Goal: Information Seeking & Learning: Learn about a topic

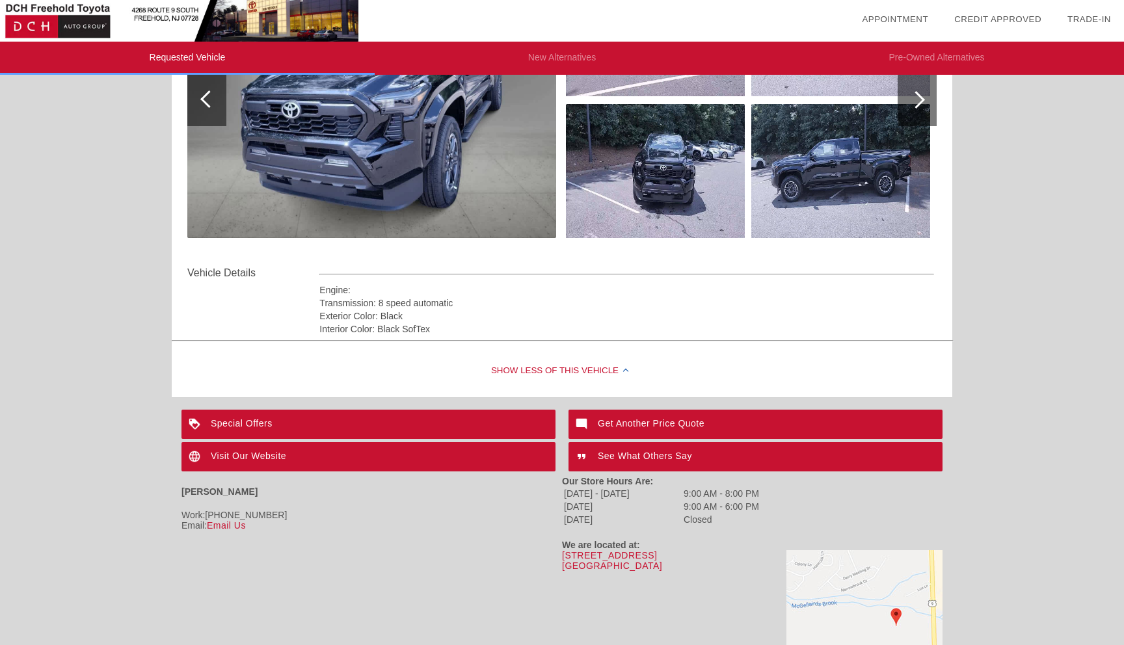
scroll to position [276, 0]
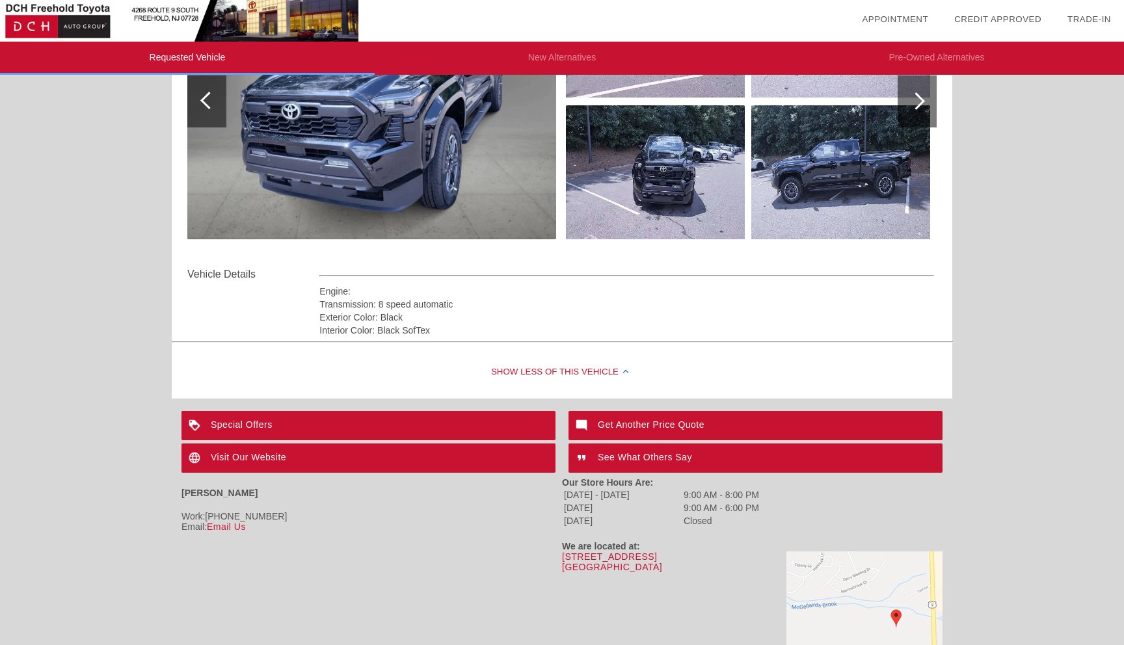
click at [467, 423] on div "Special Offers" at bounding box center [368, 425] width 374 height 29
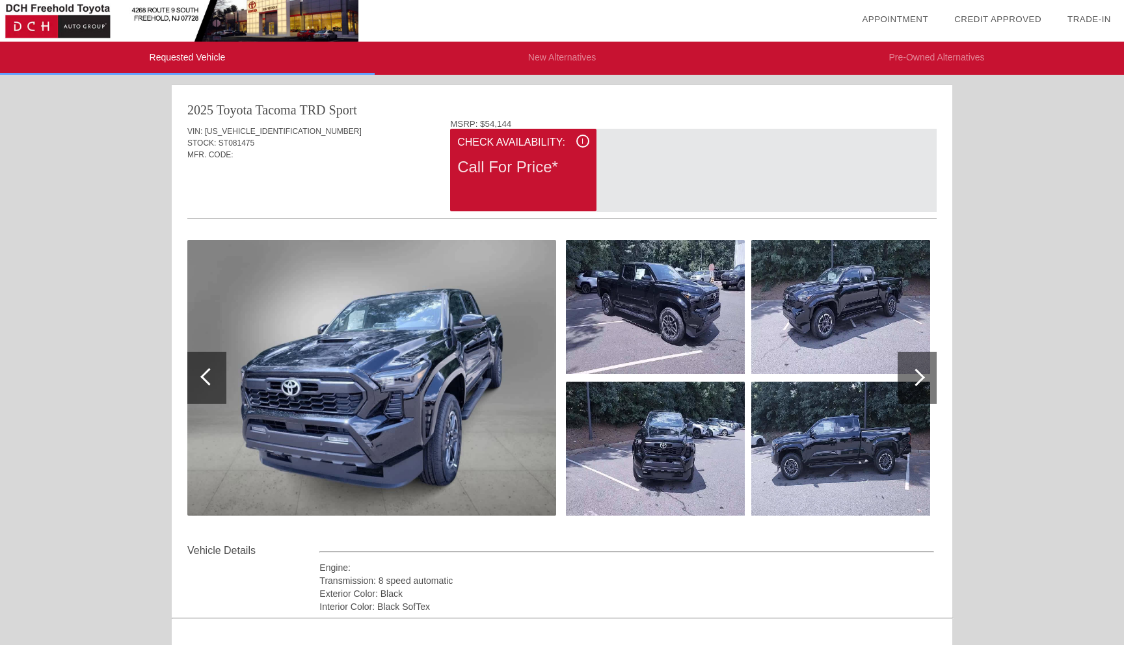
click at [555, 64] on li "New Alternatives" at bounding box center [562, 58] width 375 height 33
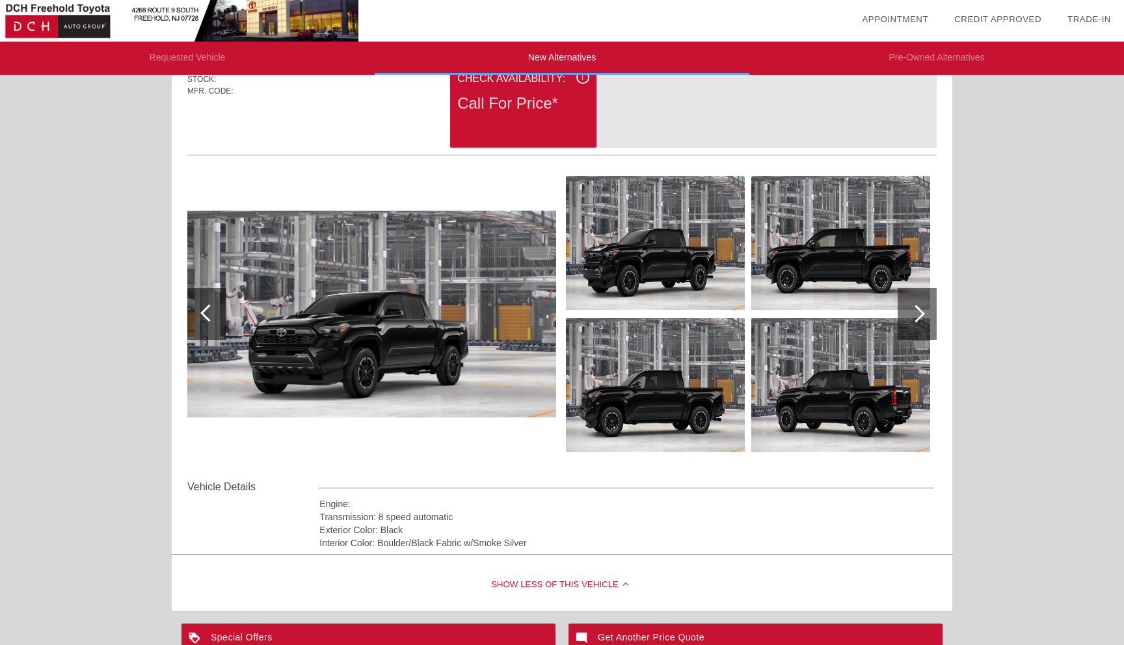
scroll to position [70, 0]
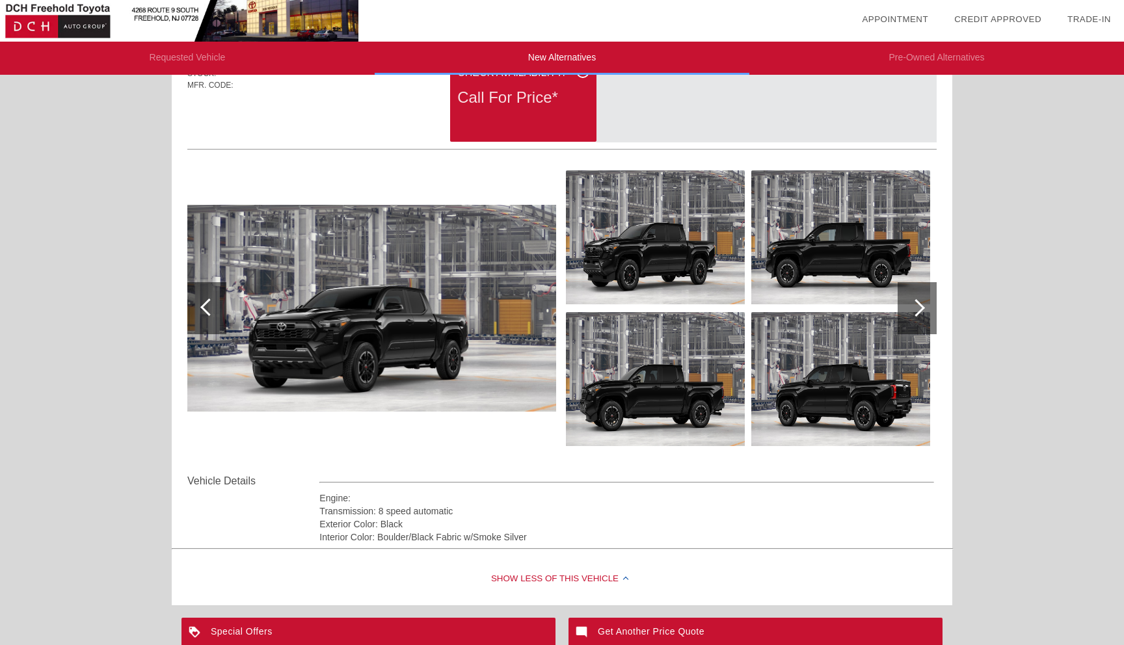
click at [909, 307] on div at bounding box center [916, 308] width 18 height 18
click at [908, 306] on div at bounding box center [916, 308] width 18 height 18
click at [909, 304] on div at bounding box center [916, 308] width 39 height 52
click at [687, 241] on img at bounding box center [655, 237] width 179 height 134
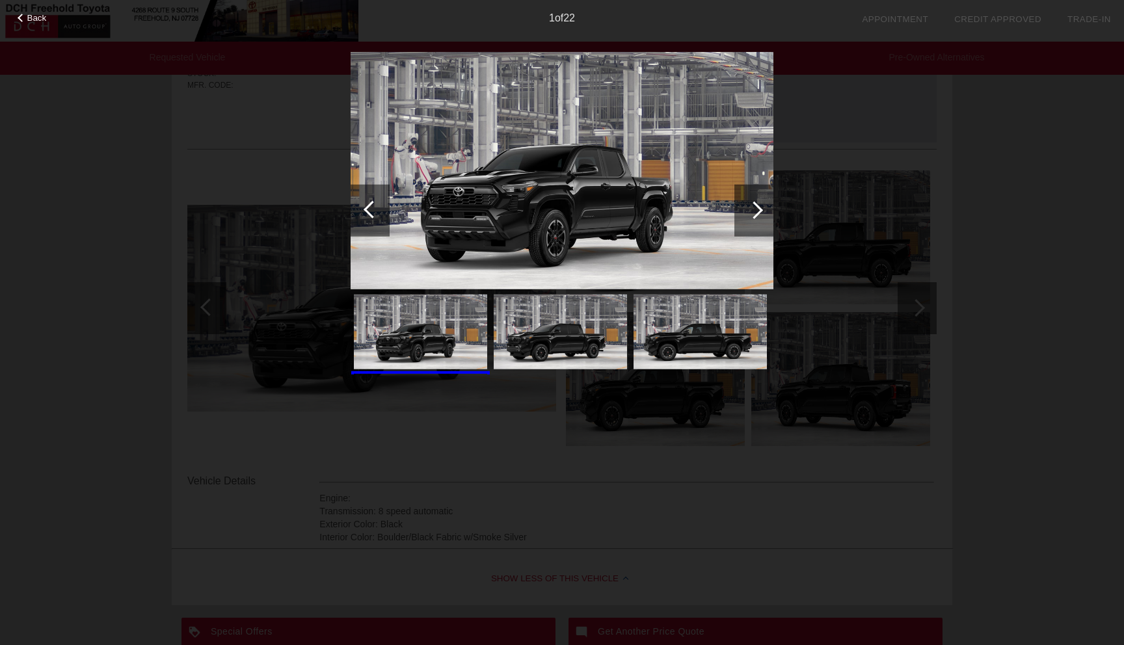
click at [745, 208] on div at bounding box center [753, 210] width 39 height 52
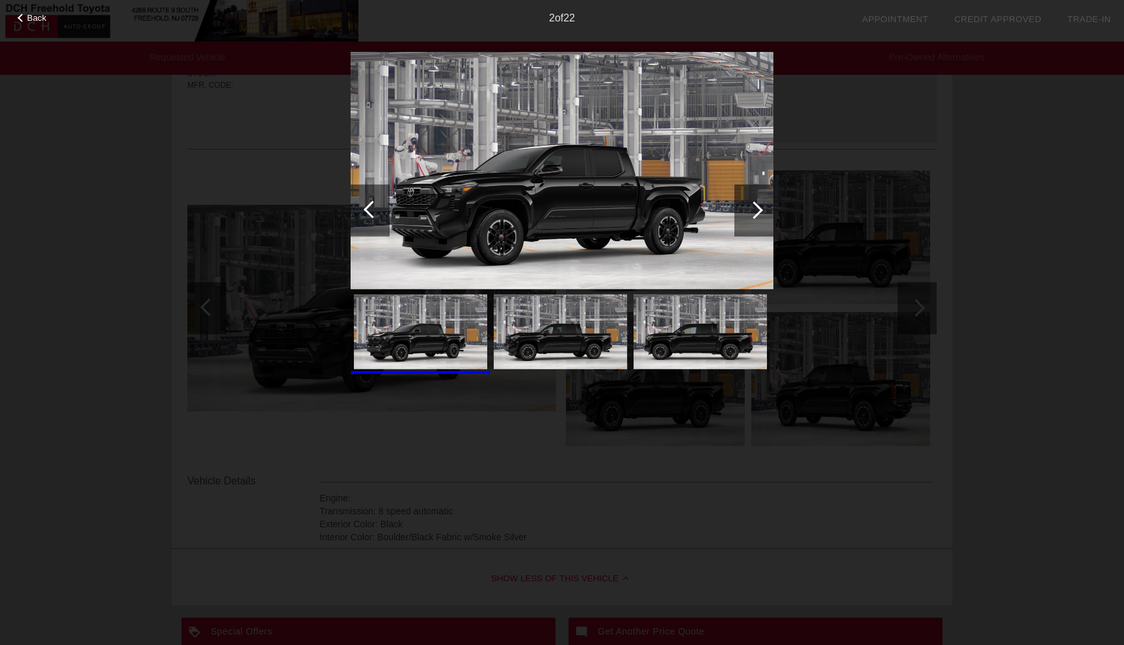
click at [745, 208] on div at bounding box center [753, 210] width 39 height 52
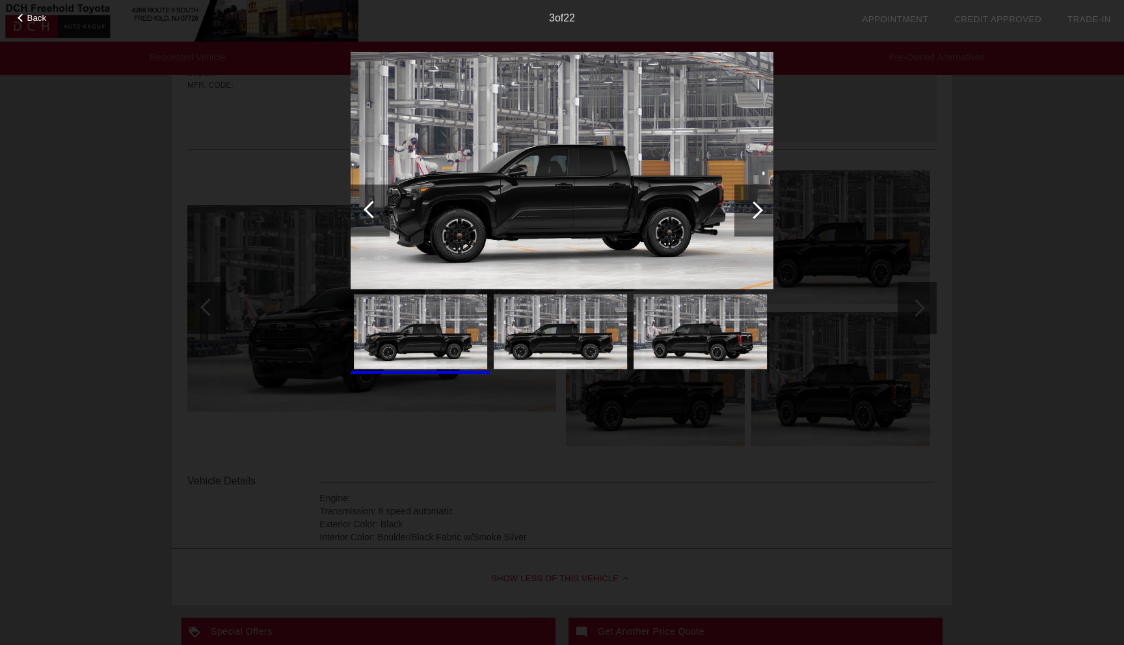
click at [745, 208] on div at bounding box center [753, 210] width 39 height 52
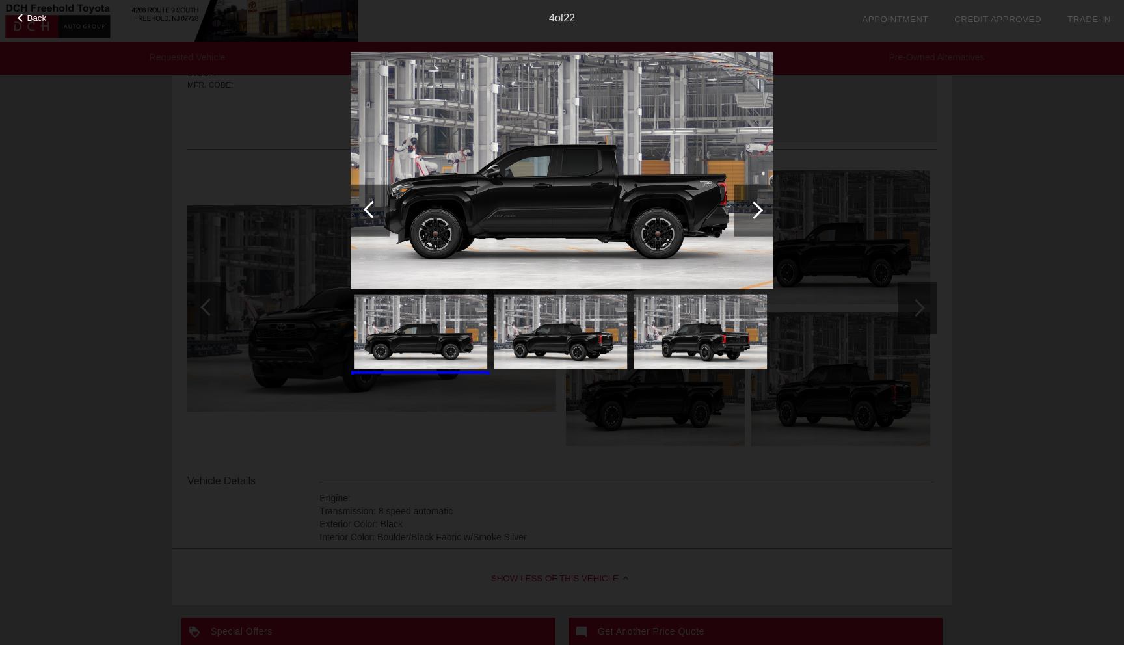
click at [745, 208] on div at bounding box center [753, 210] width 39 height 52
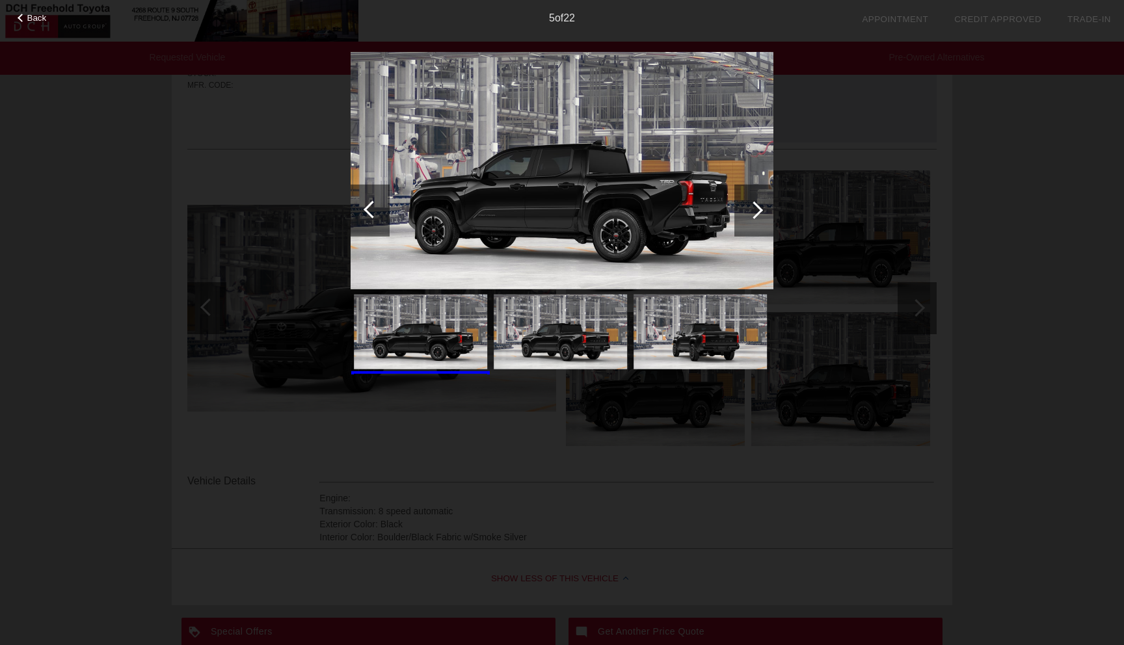
click at [745, 208] on div at bounding box center [753, 210] width 39 height 52
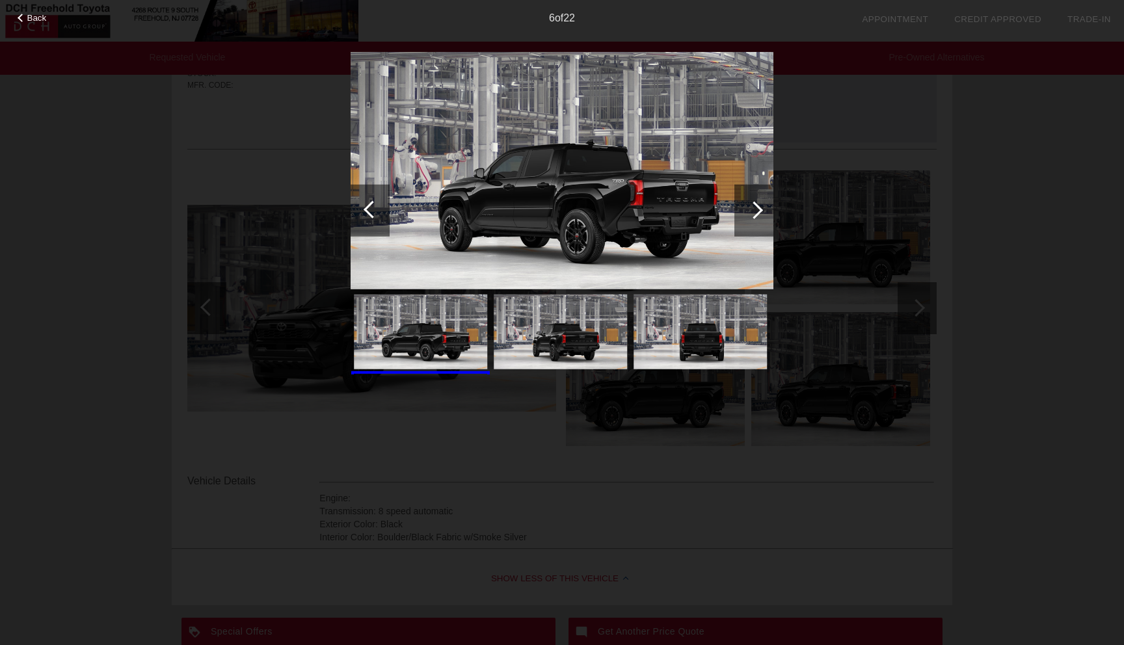
click at [745, 208] on div at bounding box center [753, 210] width 39 height 52
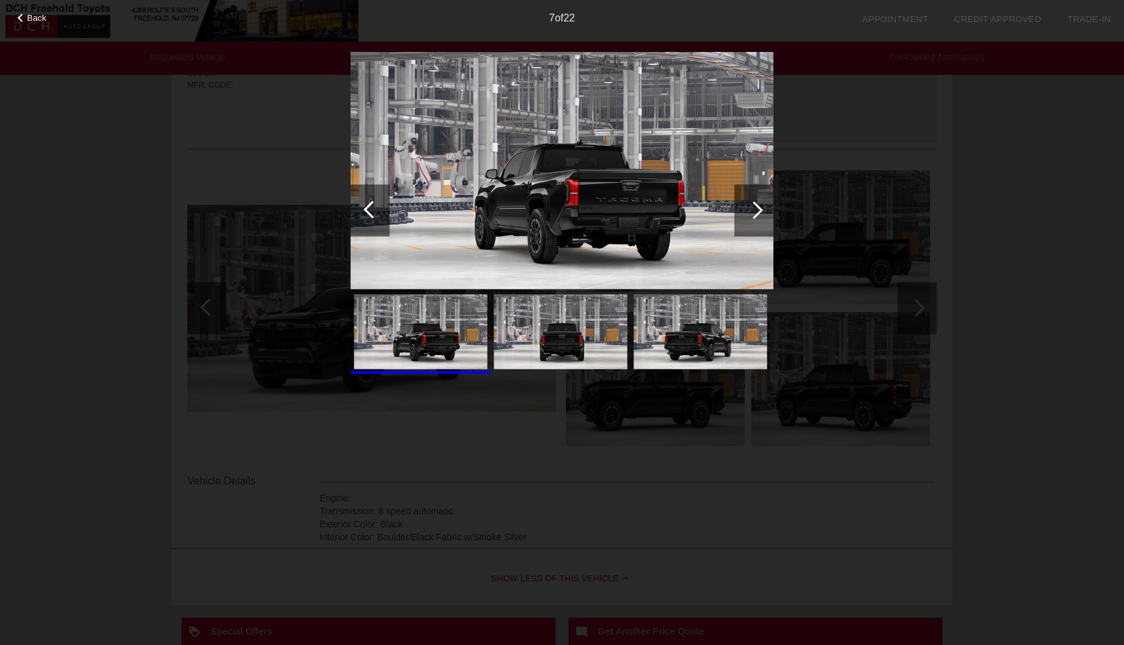
click at [745, 208] on div at bounding box center [753, 210] width 39 height 52
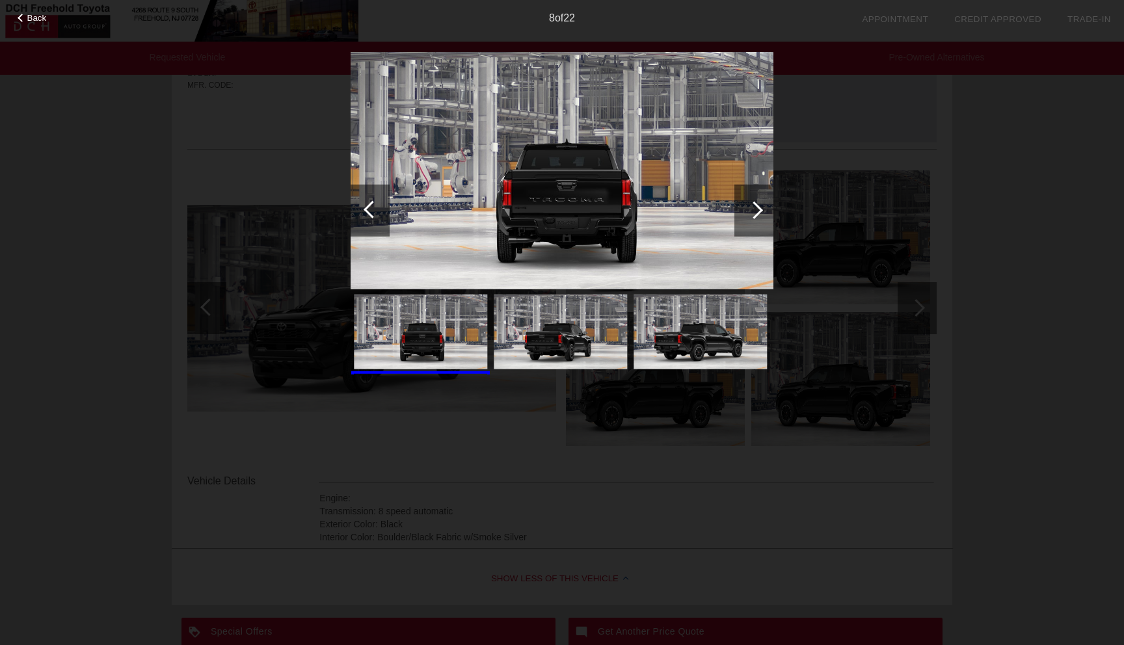
click at [745, 209] on div at bounding box center [753, 210] width 39 height 52
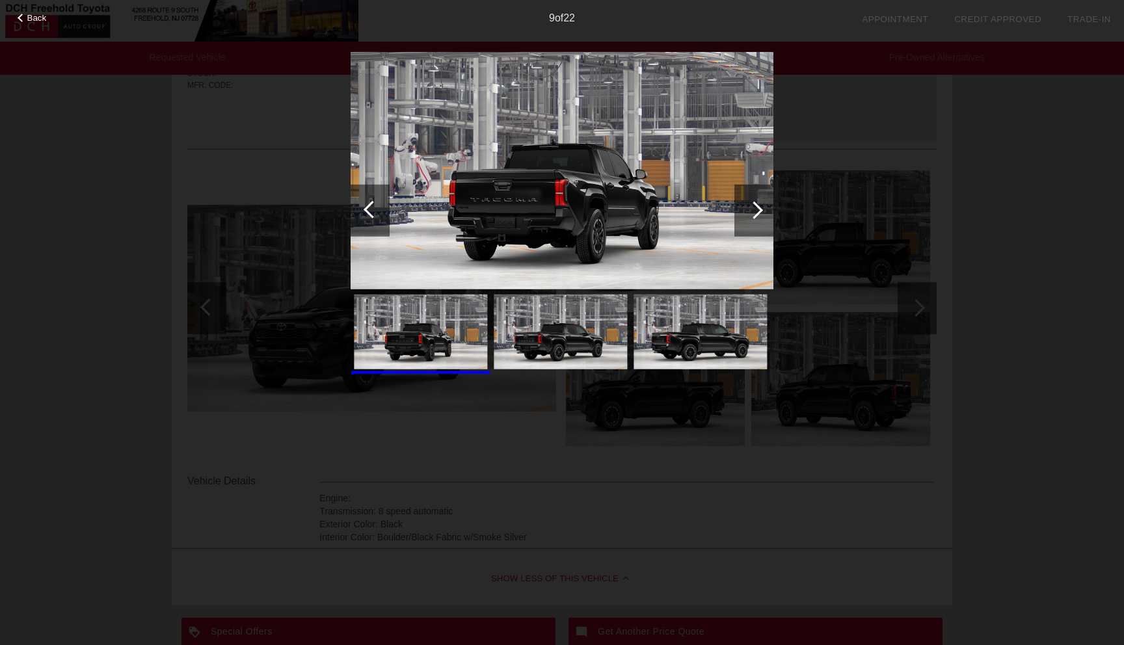
click at [745, 209] on div at bounding box center [753, 210] width 39 height 52
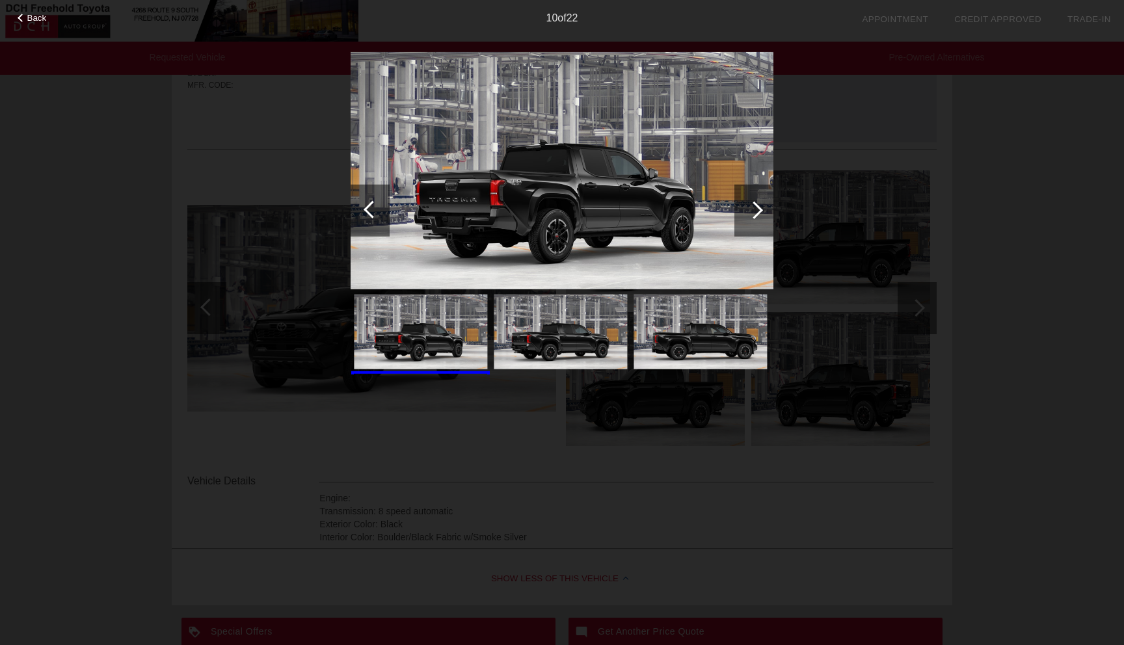
click at [745, 209] on div at bounding box center [753, 210] width 39 height 52
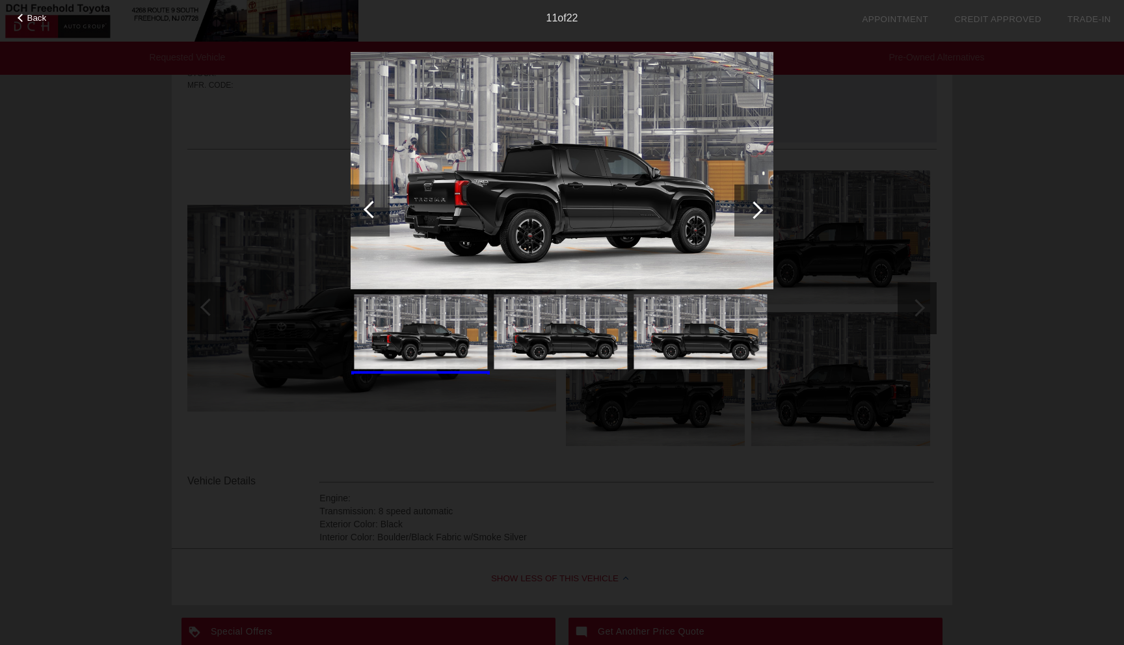
click at [745, 209] on div at bounding box center [753, 210] width 39 height 52
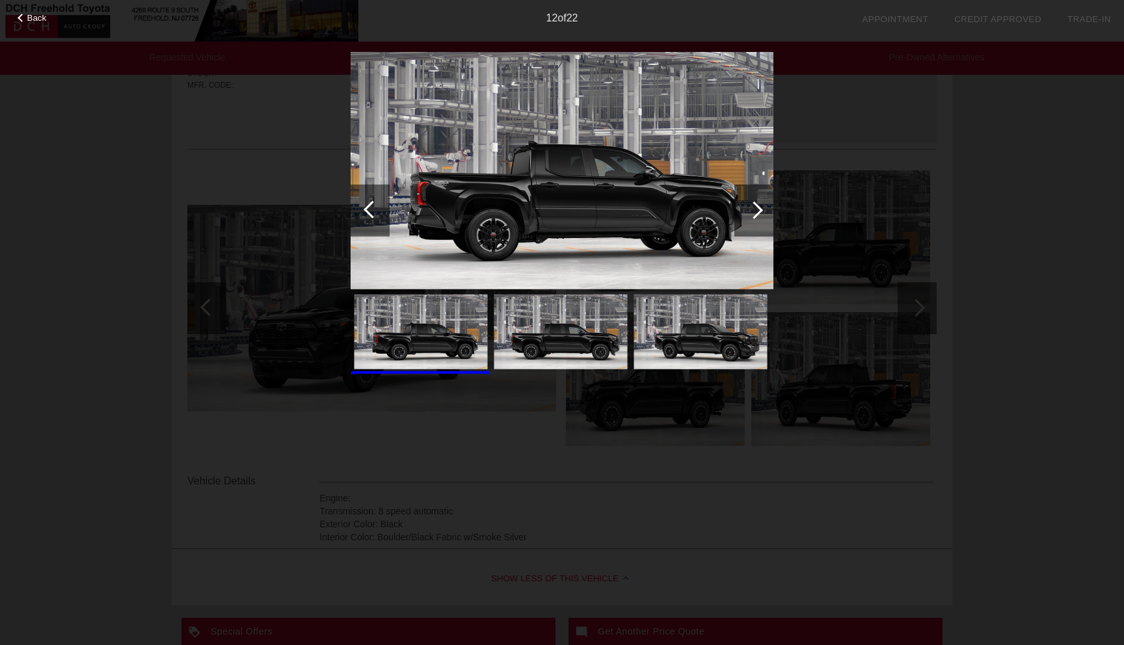
click at [995, 198] on div "Back 12 of 22" at bounding box center [562, 322] width 1124 height 645
click at [40, 21] on span "Back" at bounding box center [37, 18] width 20 height 10
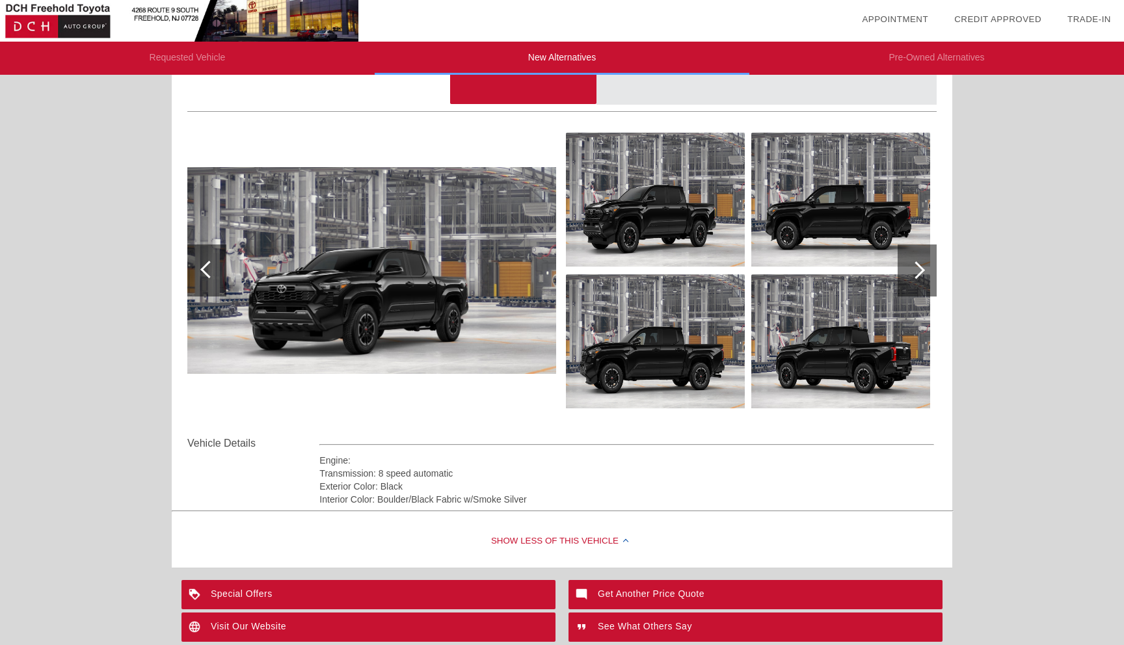
scroll to position [0, 0]
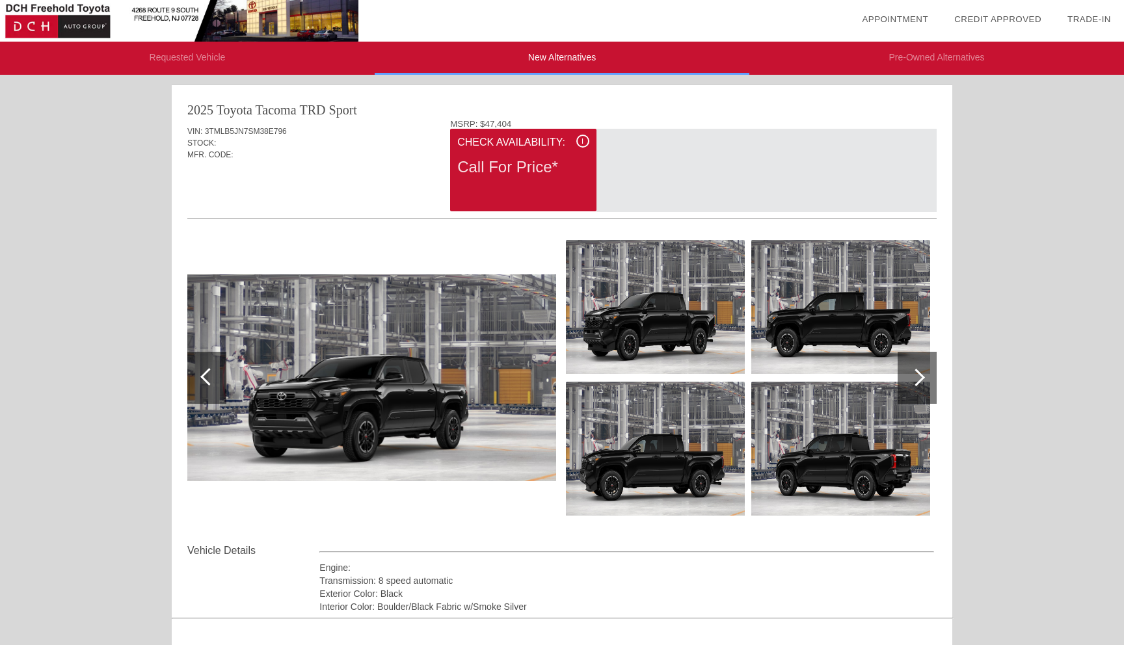
click at [570, 61] on li "New Alternatives" at bounding box center [562, 58] width 375 height 33
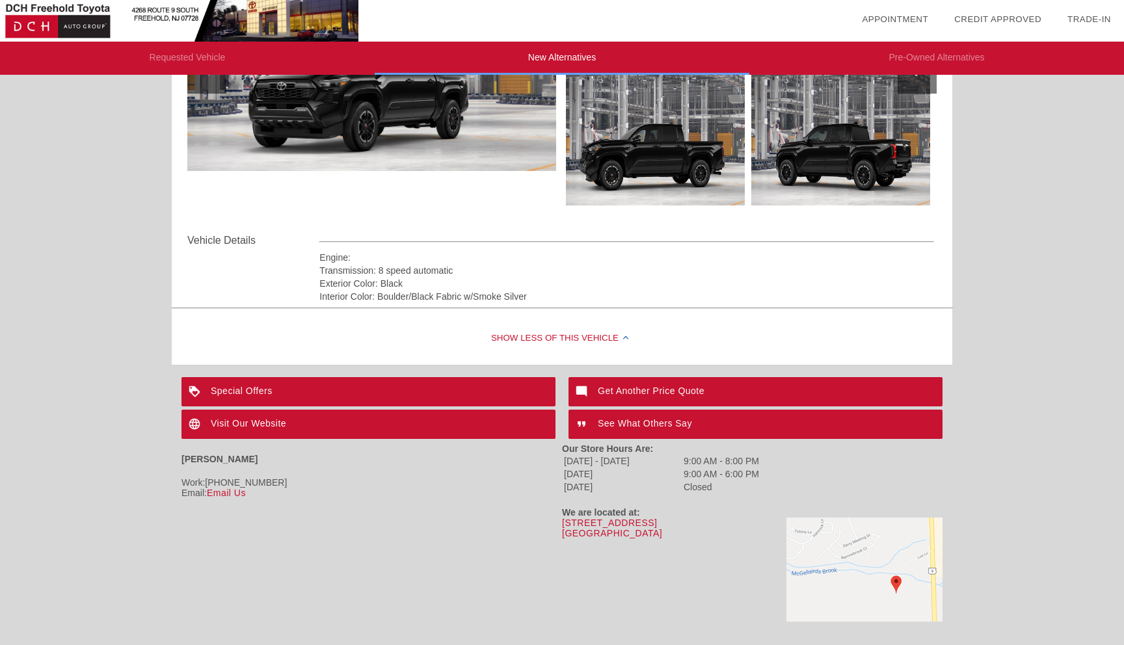
scroll to position [326, 0]
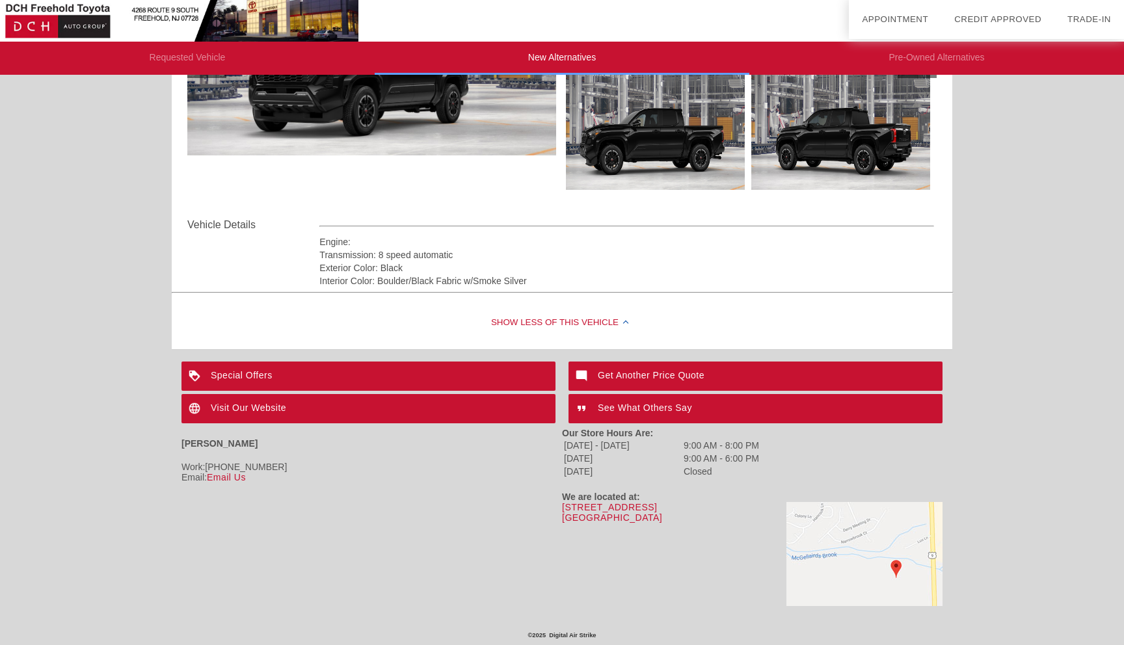
click at [377, 414] on div "Visit Our Website" at bounding box center [368, 408] width 374 height 29
